Goal: Find specific page/section: Find specific page/section

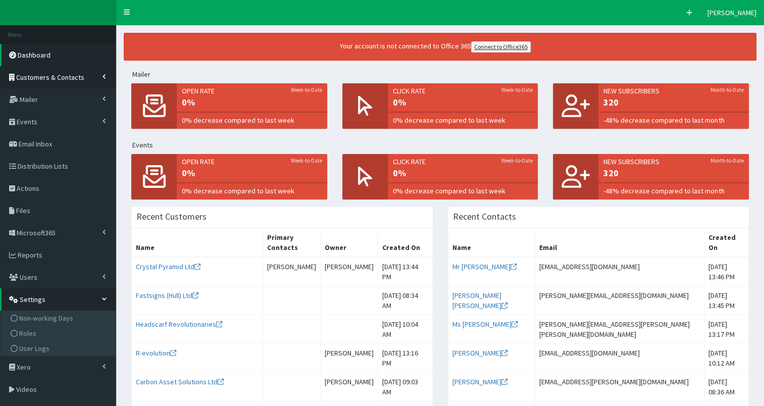
click at [83, 78] on link "Customers & Contacts" at bounding box center [58, 77] width 116 height 22
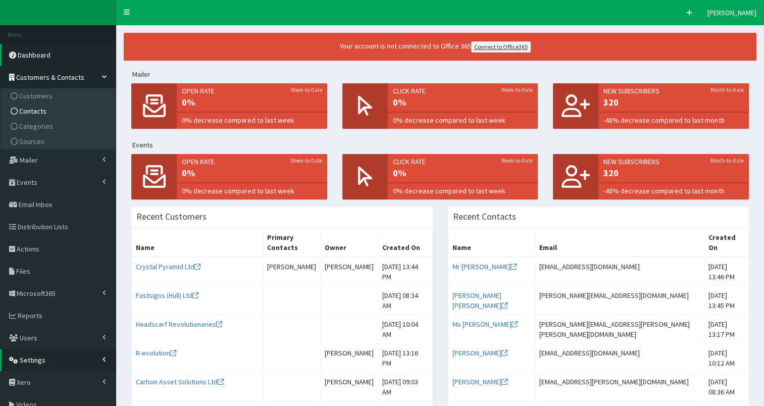
click at [43, 111] on span "Contacts" at bounding box center [32, 111] width 27 height 9
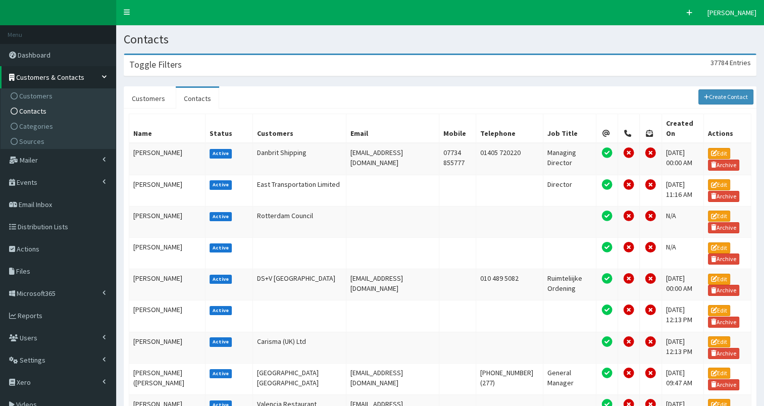
click at [437, 65] on div "Toggle Filters 37784 Entries" at bounding box center [440, 65] width 632 height 21
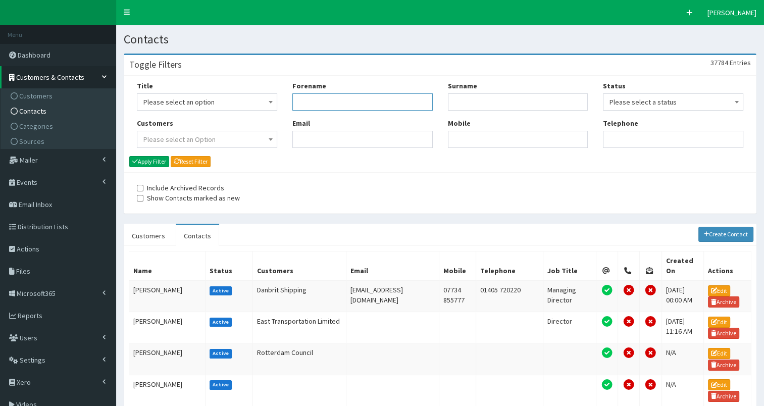
click at [379, 96] on input "Forename" at bounding box center [363, 101] width 140 height 17
type input "[PERSON_NAME]"
click at [150, 160] on button "Apply Filter" at bounding box center [149, 161] width 40 height 11
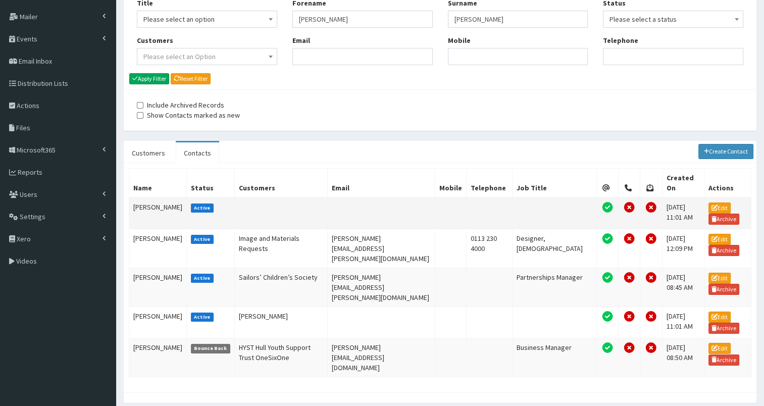
scroll to position [85, 0]
